Goal: Task Accomplishment & Management: Use online tool/utility

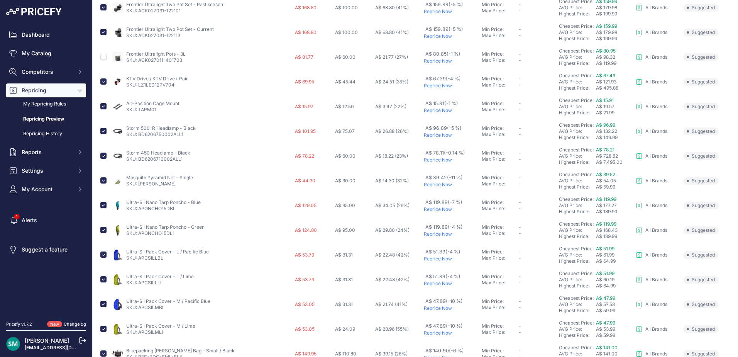
scroll to position [154, 0]
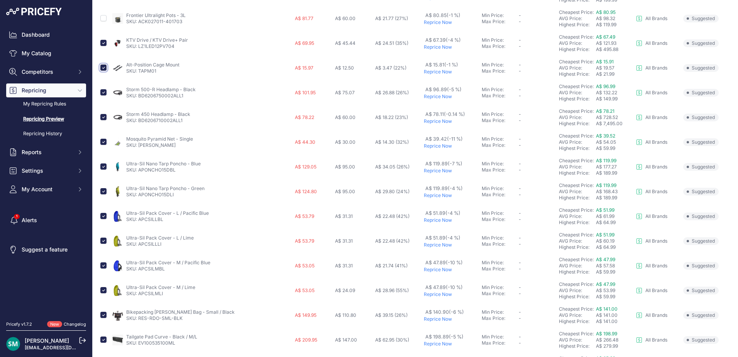
click at [105, 70] on input "checkbox" at bounding box center [103, 67] width 6 height 6
checkbox input "false"
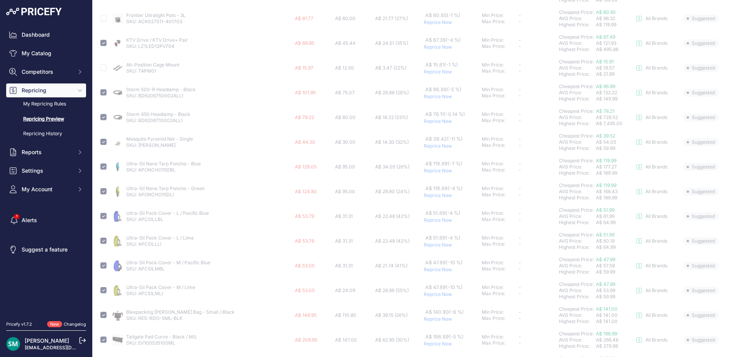
scroll to position [193, 0]
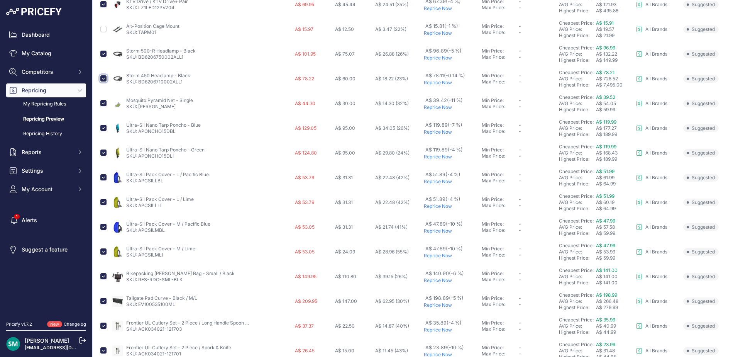
click at [102, 80] on input "checkbox" at bounding box center [103, 78] width 6 height 6
checkbox input "false"
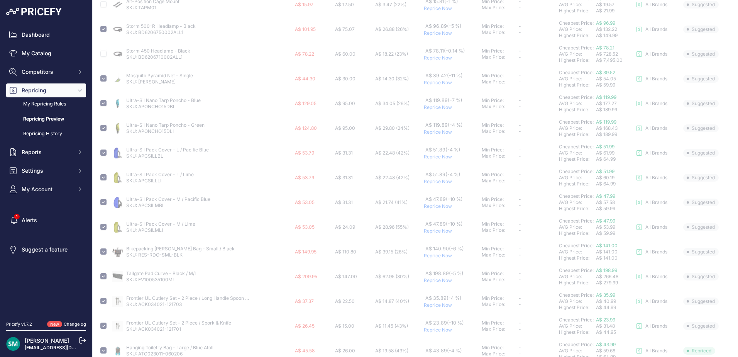
scroll to position [232, 0]
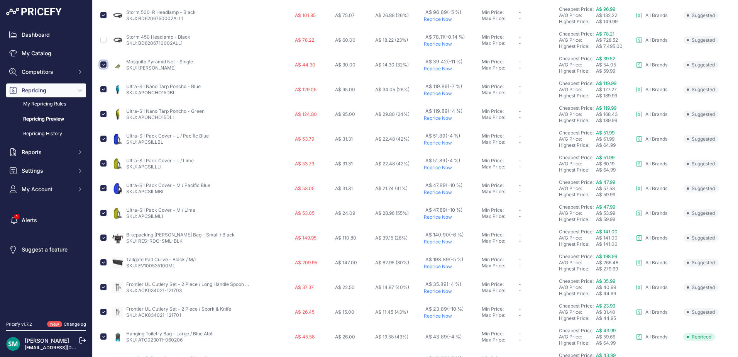
click at [102, 64] on input "checkbox" at bounding box center [103, 64] width 6 height 6
checkbox input "false"
click at [105, 88] on input "checkbox" at bounding box center [103, 89] width 6 height 6
checkbox input "false"
click at [105, 115] on input "checkbox" at bounding box center [103, 114] width 6 height 6
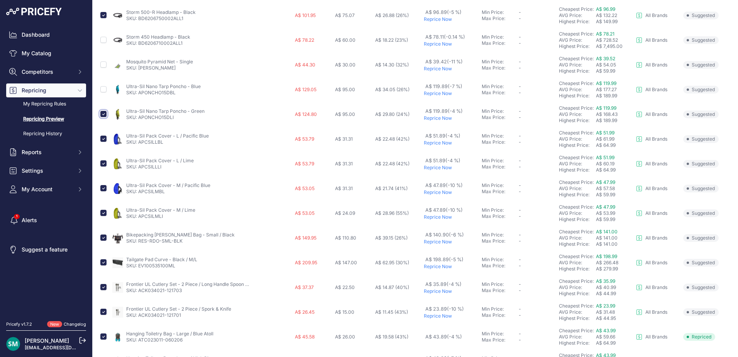
checkbox input "false"
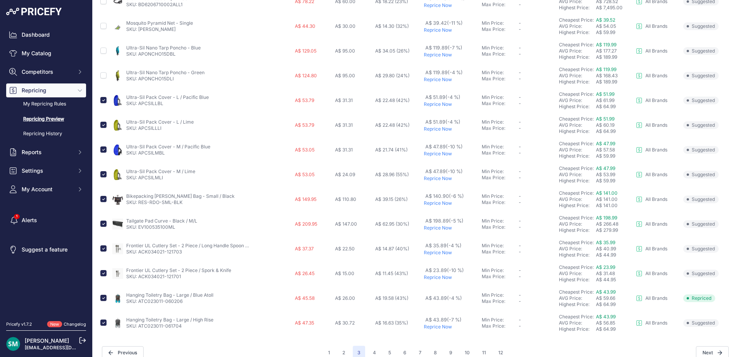
scroll to position [281, 0]
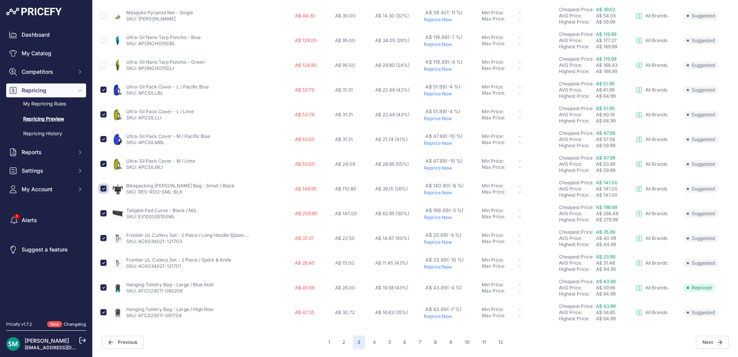
click at [102, 188] on input "checkbox" at bounding box center [103, 188] width 6 height 6
checkbox input "false"
click at [102, 213] on input "checkbox" at bounding box center [103, 213] width 6 height 6
checkbox input "false"
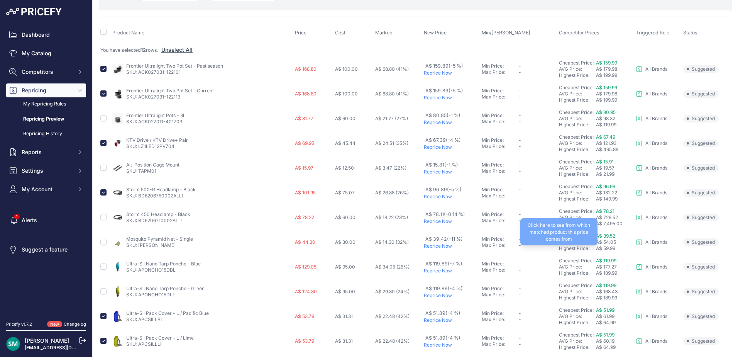
scroll to position [0, 0]
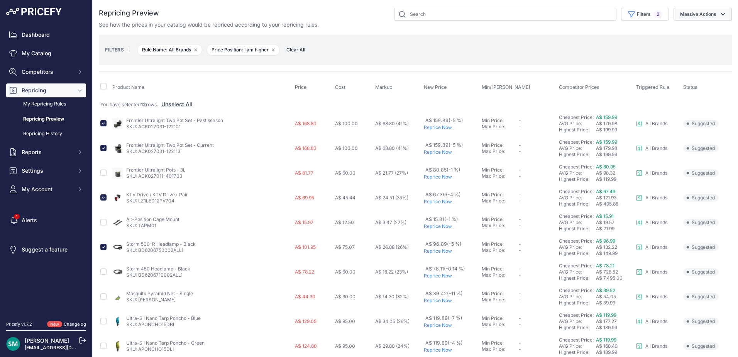
click at [701, 14] on button "Massive Actions" at bounding box center [703, 14] width 58 height 13
click at [709, 32] on button "Reprice Now" at bounding box center [701, 32] width 62 height 14
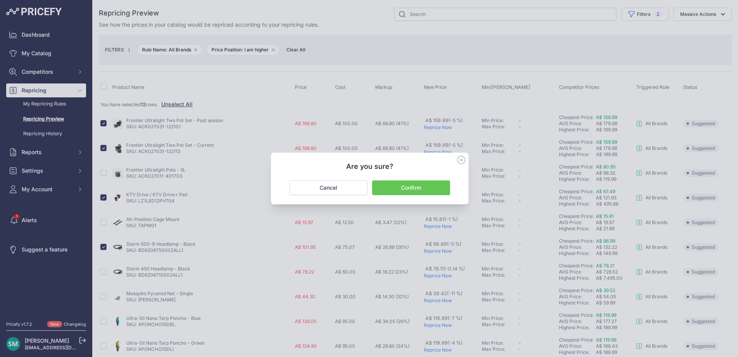
click at [428, 183] on button "Confirm" at bounding box center [411, 187] width 78 height 15
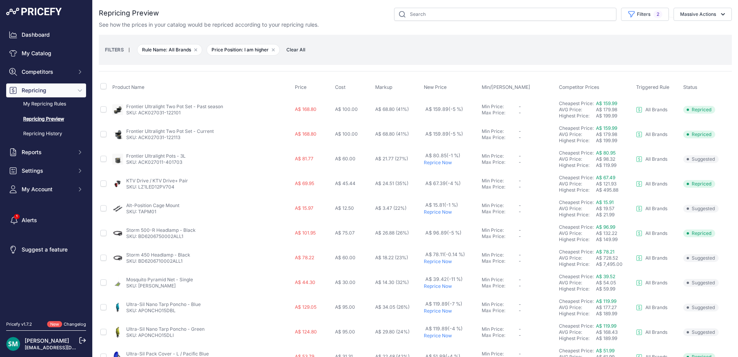
scroll to position [267, 0]
